Goal: Find specific page/section: Find specific page/section

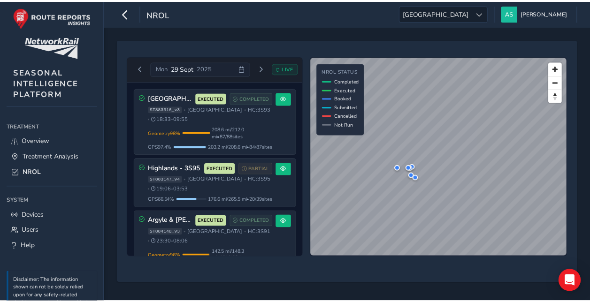
scroll to position [509, 0]
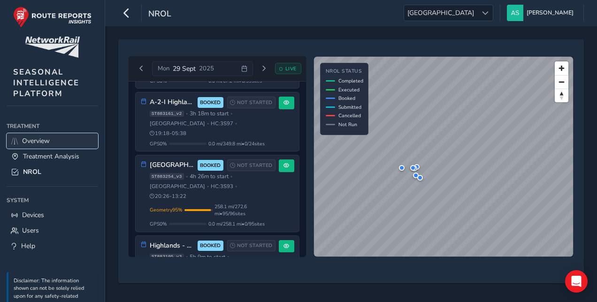
click at [54, 142] on link "Overview" at bounding box center [53, 140] width 92 height 15
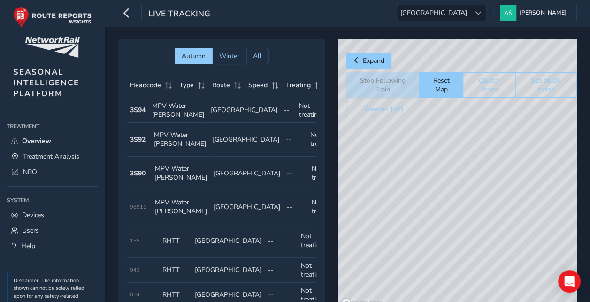
click at [480, 203] on div at bounding box center [457, 175] width 239 height 272
drag, startPoint x: 496, startPoint y: 195, endPoint x: 519, endPoint y: 146, distance: 54.0
click at [517, 152] on div "© Mapbox © OpenStreetMap Improve this map" at bounding box center [457, 175] width 239 height 272
drag, startPoint x: 475, startPoint y: 218, endPoint x: 519, endPoint y: 215, distance: 44.7
click at [529, 228] on div "© Mapbox © OpenStreetMap Improve this map" at bounding box center [457, 175] width 239 height 272
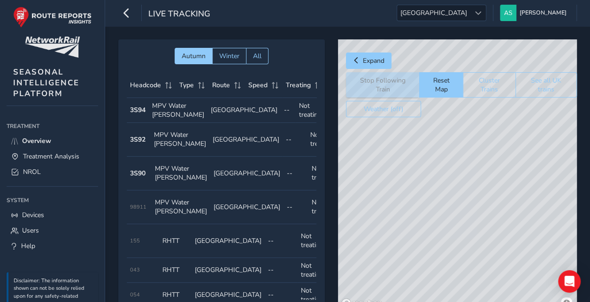
drag, startPoint x: 484, startPoint y: 218, endPoint x: 544, endPoint y: 155, distance: 87.0
click at [544, 155] on div "© Mapbox © OpenStreetMap Improve this map" at bounding box center [457, 175] width 239 height 272
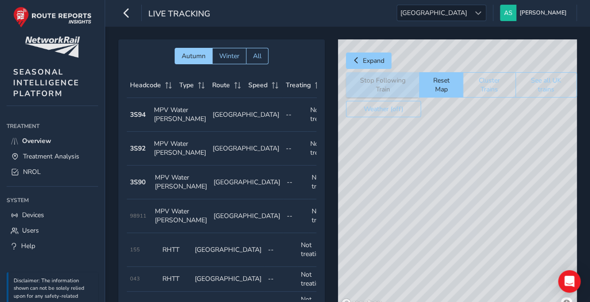
drag, startPoint x: 455, startPoint y: 200, endPoint x: 499, endPoint y: 170, distance: 52.9
click at [499, 170] on div "© Mapbox © OpenStreetMap Improve this map" at bounding box center [457, 175] width 239 height 272
drag, startPoint x: 411, startPoint y: 223, endPoint x: 448, endPoint y: 228, distance: 37.0
click at [448, 228] on div "© Mapbox © OpenStreetMap Improve this map" at bounding box center [457, 175] width 239 height 272
drag, startPoint x: 484, startPoint y: 204, endPoint x: 495, endPoint y: 155, distance: 50.0
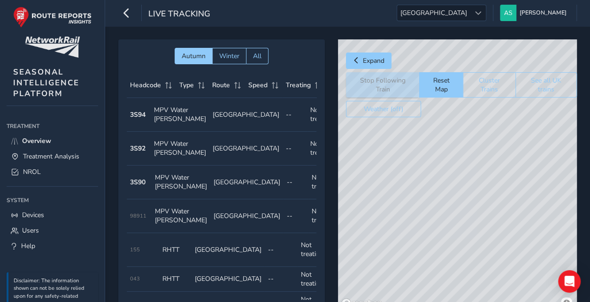
click at [494, 159] on div "© Mapbox © OpenStreetMap Improve this map" at bounding box center [457, 175] width 239 height 272
drag, startPoint x: 458, startPoint y: 258, endPoint x: 523, endPoint y: 200, distance: 86.8
click at [523, 200] on div "© Mapbox © OpenStreetMap Improve this map" at bounding box center [457, 175] width 239 height 272
drag, startPoint x: 472, startPoint y: 230, endPoint x: 488, endPoint y: 157, distance: 74.5
click at [488, 157] on div "© Mapbox © OpenStreetMap Improve this map © Maxar" at bounding box center [457, 175] width 239 height 272
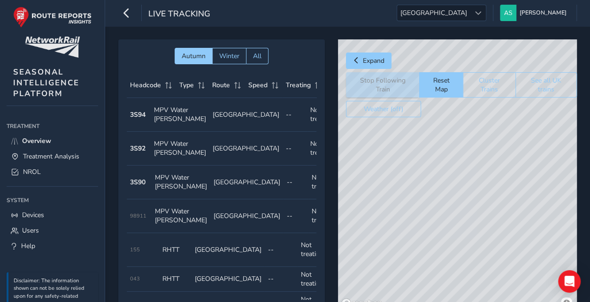
drag, startPoint x: 514, startPoint y: 146, endPoint x: 463, endPoint y: 244, distance: 110.3
click at [463, 244] on div "© Mapbox © OpenStreetMap Improve this map © Maxar" at bounding box center [457, 175] width 239 height 272
drag, startPoint x: 550, startPoint y: 143, endPoint x: 502, endPoint y: 190, distance: 67.1
click at [502, 190] on div "© Mapbox © OpenStreetMap Improve this map © Maxar" at bounding box center [457, 175] width 239 height 272
drag, startPoint x: 531, startPoint y: 150, endPoint x: 480, endPoint y: 243, distance: 105.5
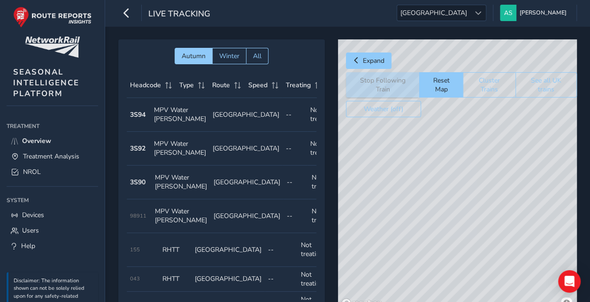
click at [467, 279] on div "© Mapbox © OpenStreetMap Improve this map © Maxar" at bounding box center [457, 175] width 239 height 272
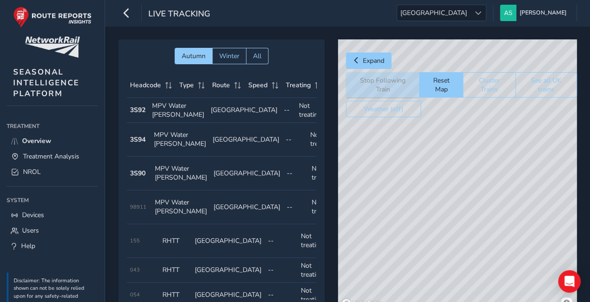
drag, startPoint x: 527, startPoint y: 159, endPoint x: 502, endPoint y: 244, distance: 89.0
click at [495, 223] on div "© Mapbox © OpenStreetMap Improve this map © Maxar" at bounding box center [457, 175] width 239 height 272
click at [516, 154] on div "© Mapbox © OpenStreetMap Improve this map © Maxar" at bounding box center [457, 175] width 239 height 272
